Goal: Use online tool/utility: Utilize a website feature to perform a specific function

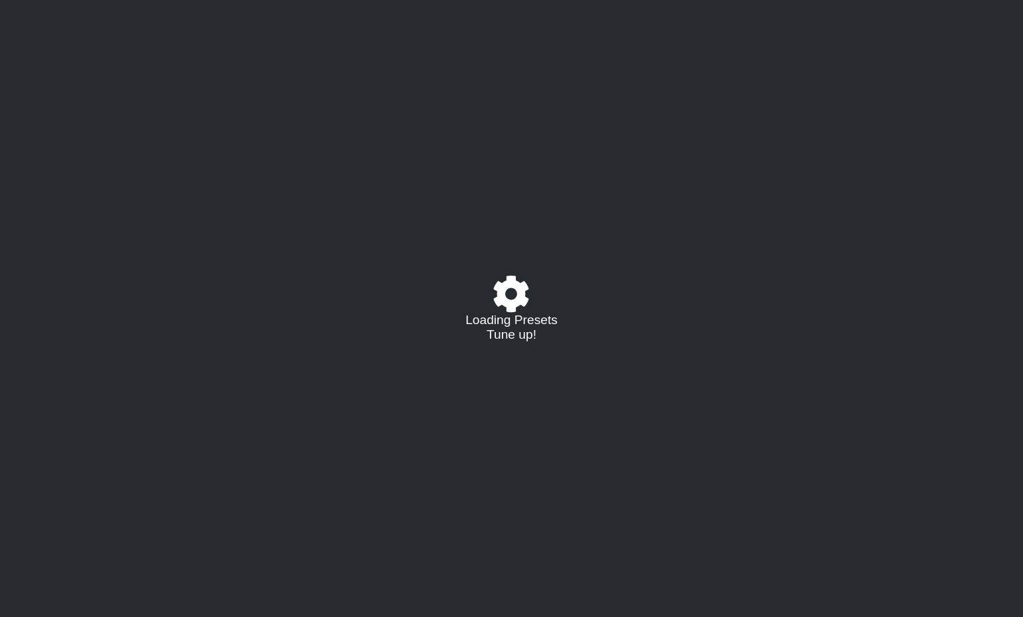
select select "/023177548424"
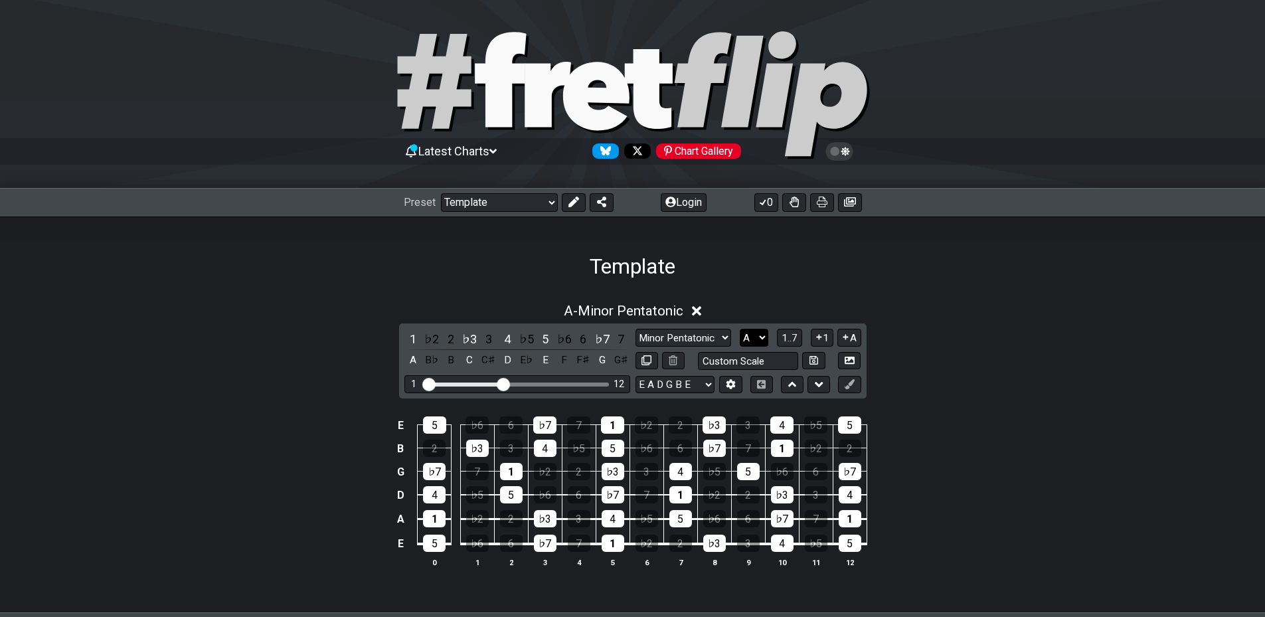
click at [761, 335] on select "A♭ A A♯ B♭ B C C♯ D♭ D D♯ E♭ E F F♯ G♭ G G♯" at bounding box center [754, 338] width 29 height 18
click at [740, 329] on select "A♭ A A♯ B♭ B C C♯ D♭ D D♯ E♭ E F F♯ G♭ G G♯" at bounding box center [754, 338] width 29 height 18
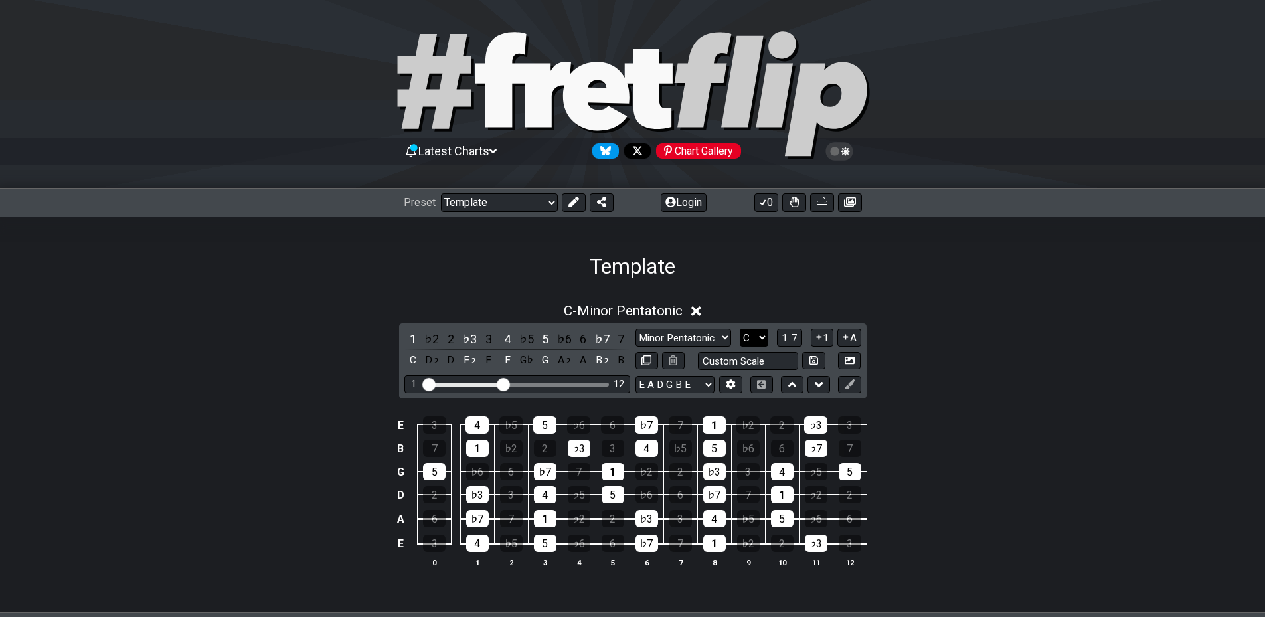
click at [746, 341] on select "A♭ A A♯ B♭ B C C♯ D♭ D D♯ E♭ E F F♯ G♭ G G♯" at bounding box center [754, 338] width 29 height 18
select select "G"
click at [740, 329] on select "A♭ A A♯ B♭ B C C♯ D♭ D D♯ E♭ E F F♯ G♭ G G♯" at bounding box center [754, 338] width 29 height 18
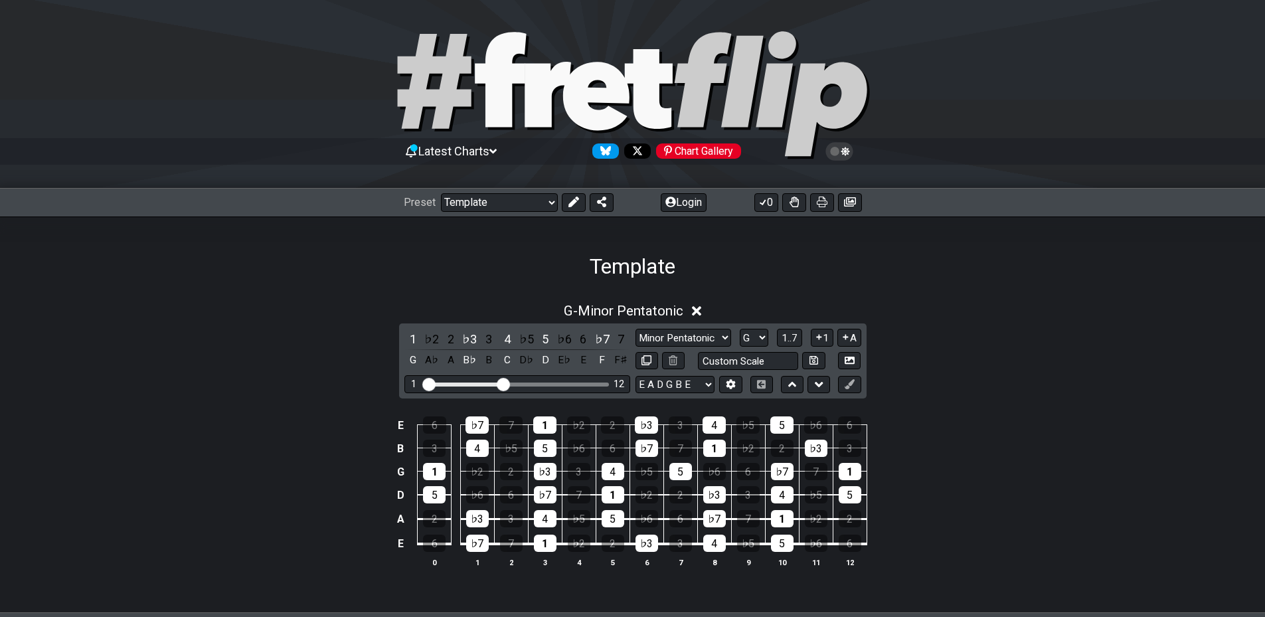
click at [973, 363] on div "G - Minor Pentatonic 1 ♭2 2 ♭3 3 4 ♭5 5 ♭6 6 ♭7 7 G A♭ A B♭ B C D♭ D E♭ E F F♯ …" at bounding box center [632, 440] width 1265 height 291
click at [708, 338] on select "Minor Pentatonic Major 3rds Minor Pentatonic Major Pentatonic Minor Blues Major…" at bounding box center [683, 338] width 96 height 18
select select "Major Pentatonic"
click at [635, 329] on select "Minor Pentatonic Major 3rds Minor Pentatonic Major Pentatonic Minor Blues Major…" at bounding box center [683, 338] width 96 height 18
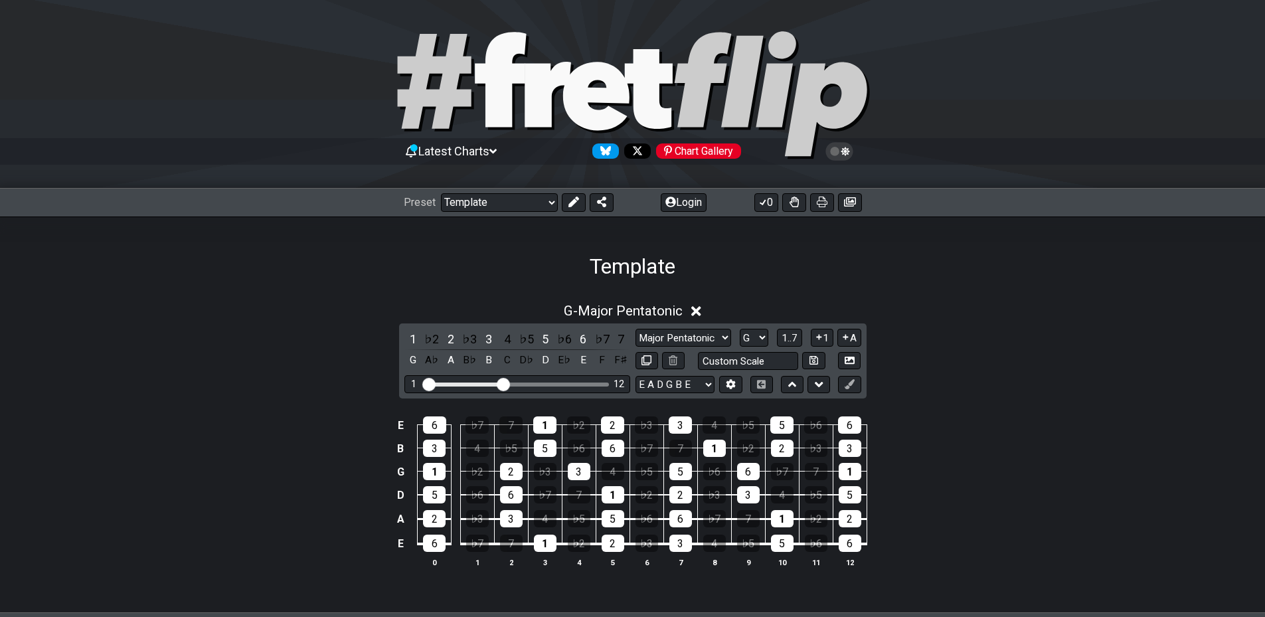
click at [991, 339] on div "G - Major Pentatonic 1 ♭2 2 ♭3 3 4 ♭5 5 ♭6 6 ♭7 7 G A♭ A B♭ B C D♭ D E♭ E F F♯ …" at bounding box center [632, 440] width 1265 height 291
